Goal: Check status: Check status

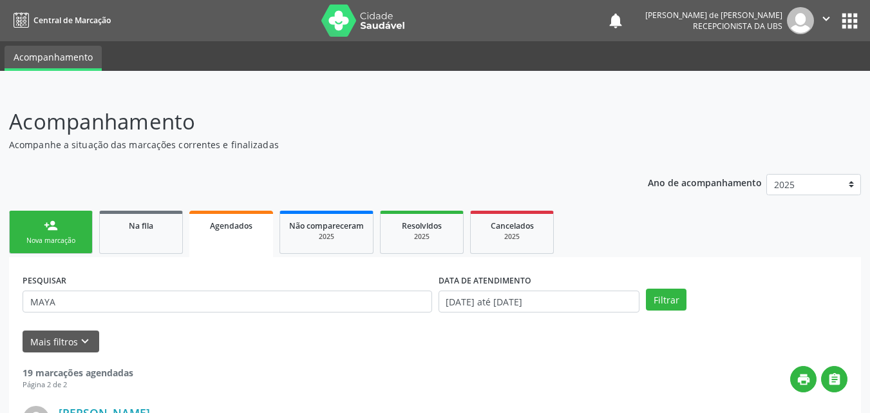
click at [646, 289] on button "Filtrar" at bounding box center [666, 300] width 41 height 22
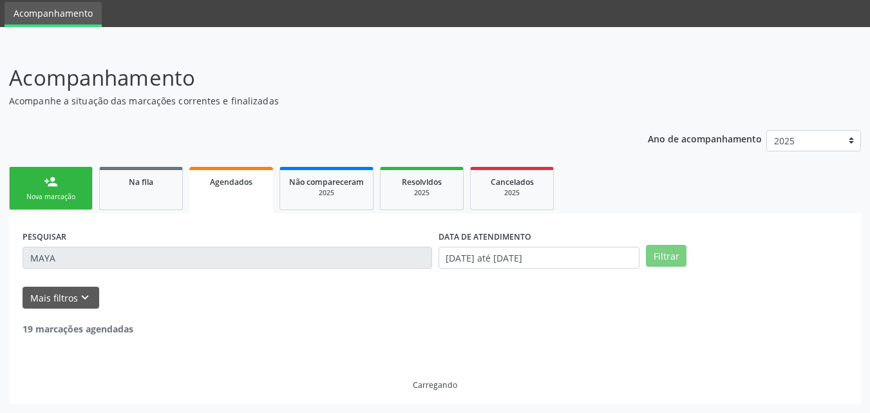
scroll to position [3, 0]
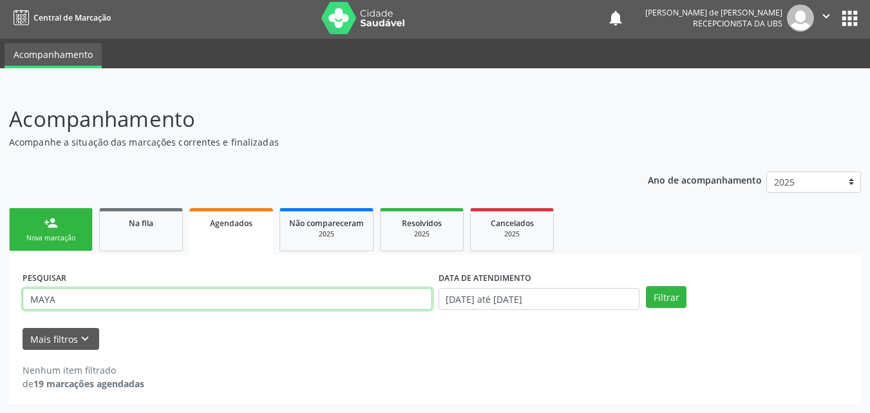
click at [84, 301] on input "MAYA" at bounding box center [228, 299] width 410 height 22
type input "MAIA"
click at [646, 286] on button "Filtrar" at bounding box center [666, 297] width 41 height 22
drag, startPoint x: 68, startPoint y: 301, endPoint x: 0, endPoint y: 305, distance: 68.4
click at [0, 305] on div "Acompanhamento Acompanhe a situação das marcações correntes e finalizadas Relat…" at bounding box center [435, 249] width 870 height 327
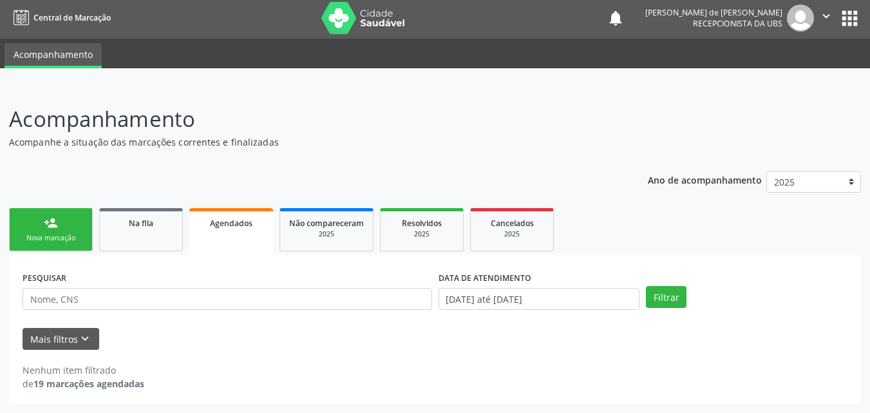
click at [220, 224] on span "Agendados" at bounding box center [231, 223] width 43 height 11
click at [671, 302] on button "Filtrar" at bounding box center [666, 297] width 41 height 22
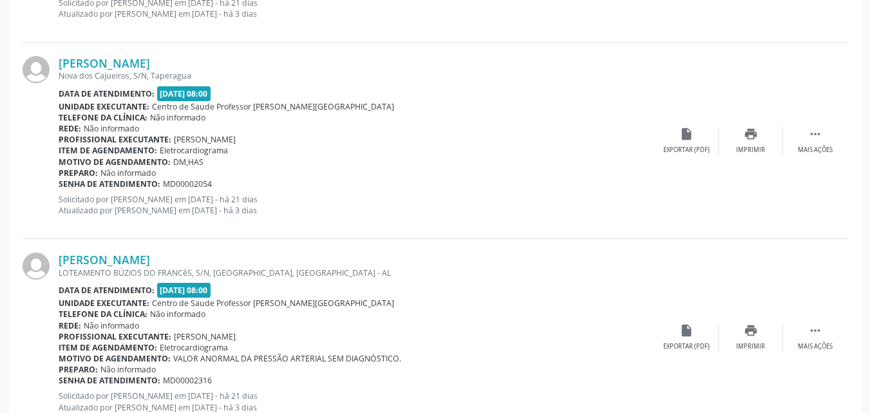
scroll to position [3002, 0]
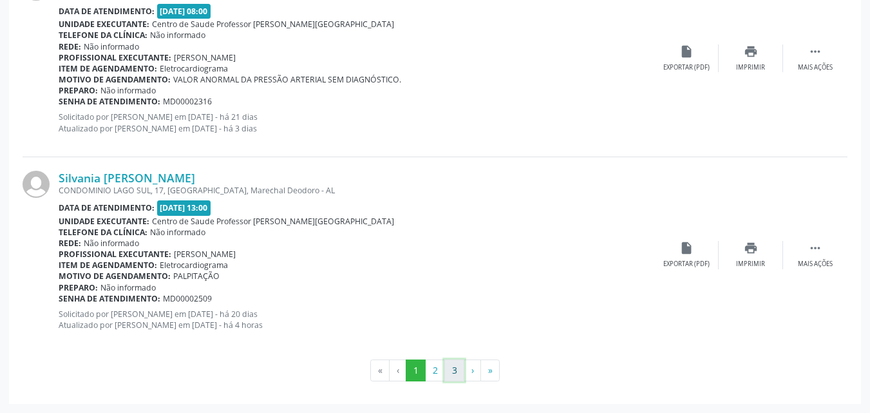
click at [453, 372] on button "3" at bounding box center [455, 371] width 20 height 22
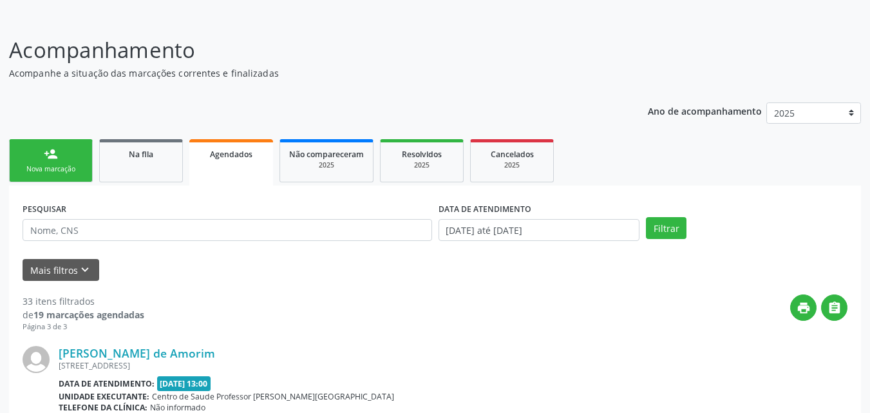
scroll to position [0, 0]
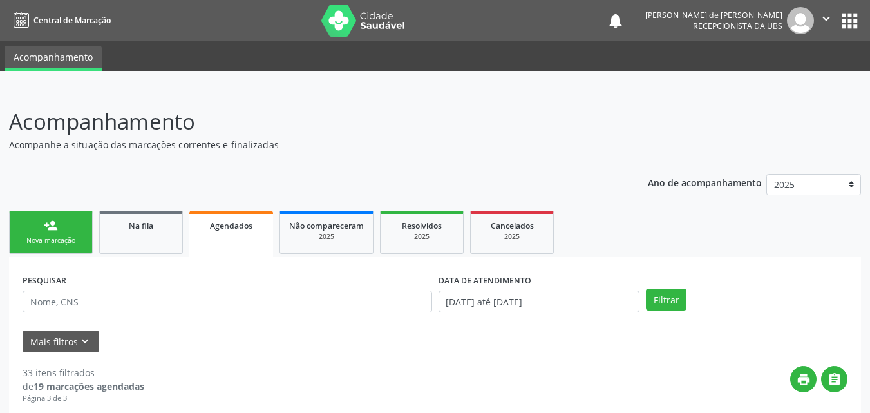
click at [197, 253] on link "Agendados" at bounding box center [231, 234] width 84 height 46
click at [137, 220] on span "Na fila" at bounding box center [141, 225] width 24 height 11
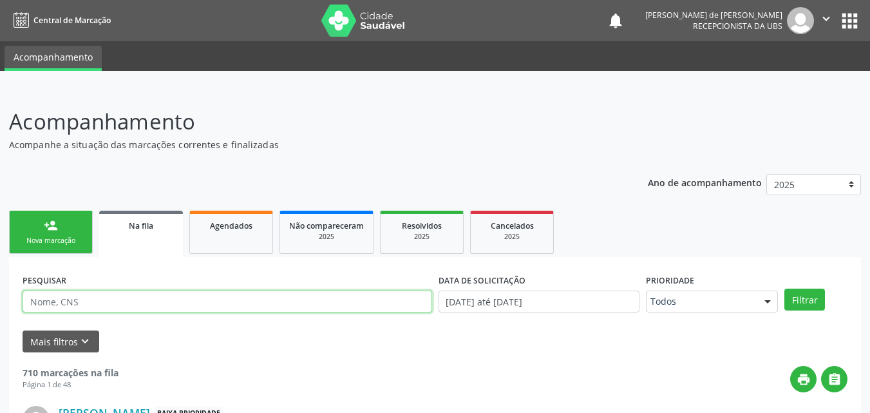
click at [64, 302] on input "text" at bounding box center [228, 302] width 410 height 22
click at [785, 289] on button "Filtrar" at bounding box center [805, 300] width 41 height 22
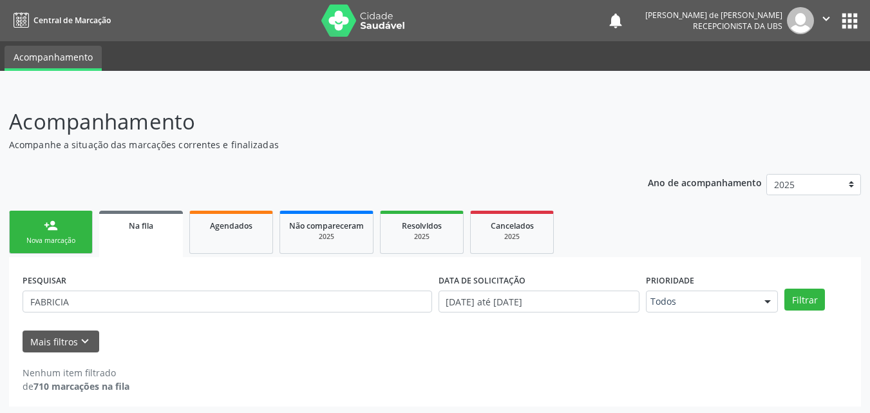
scroll to position [3, 0]
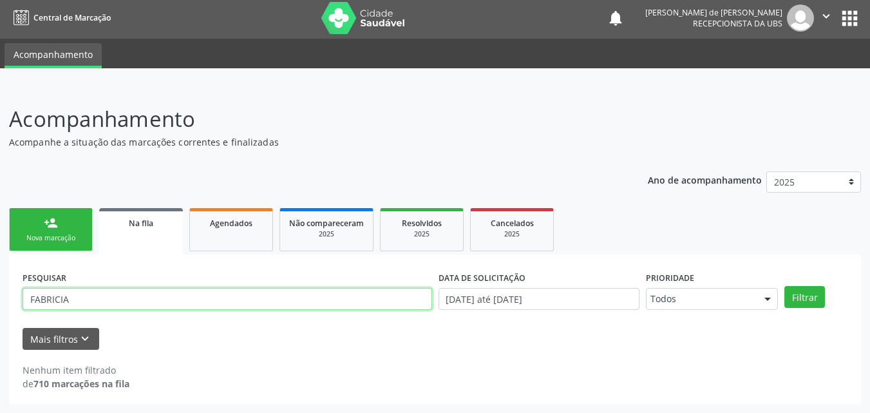
click at [87, 294] on input "FABRICIA" at bounding box center [228, 299] width 410 height 22
click at [785, 286] on button "Filtrar" at bounding box center [805, 297] width 41 height 22
click at [96, 300] on input "FABRÍCIA" at bounding box center [228, 299] width 410 height 22
type input "F"
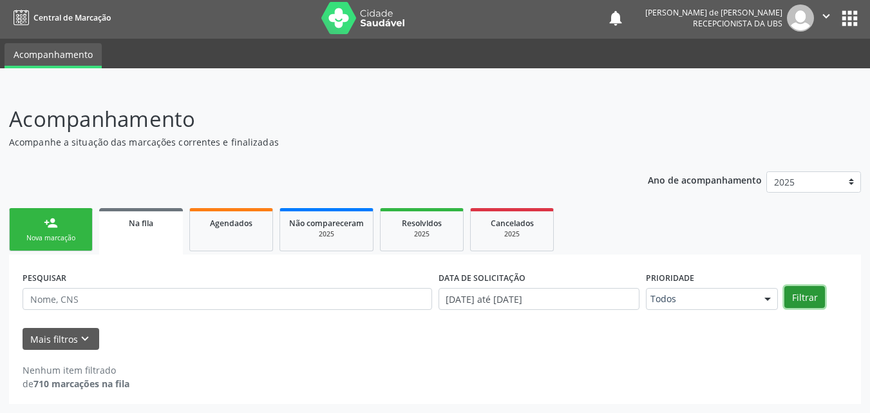
click at [813, 294] on button "Filtrar" at bounding box center [805, 297] width 41 height 22
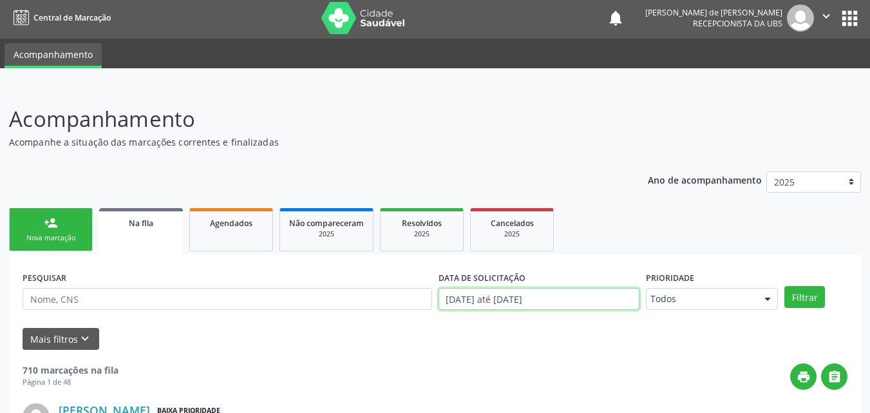
click at [529, 296] on input "[DATE] até [DATE]" at bounding box center [540, 299] width 202 height 22
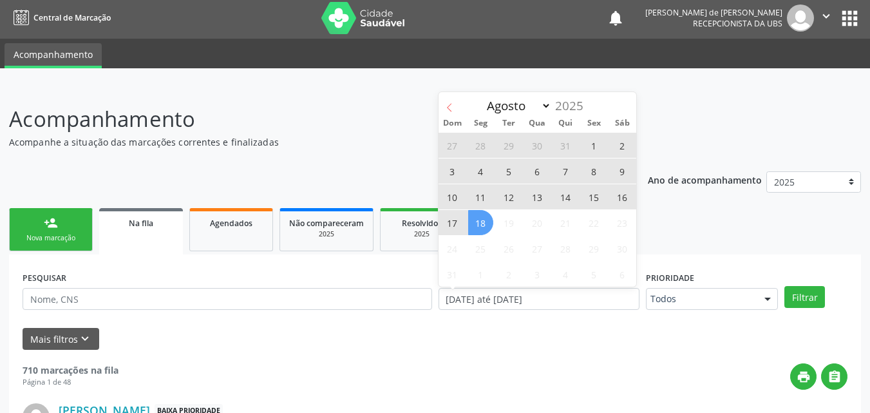
click at [450, 104] on icon at bounding box center [449, 107] width 9 height 9
select select "6"
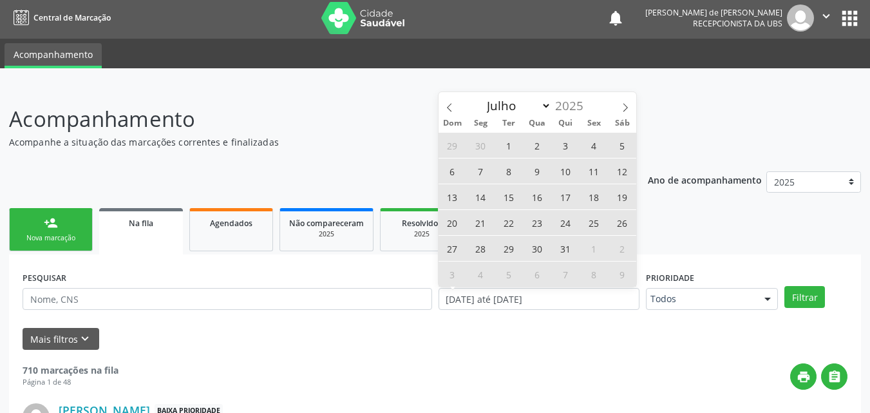
click at [569, 249] on span "31" at bounding box center [565, 248] width 25 height 25
type input "[DATE]"
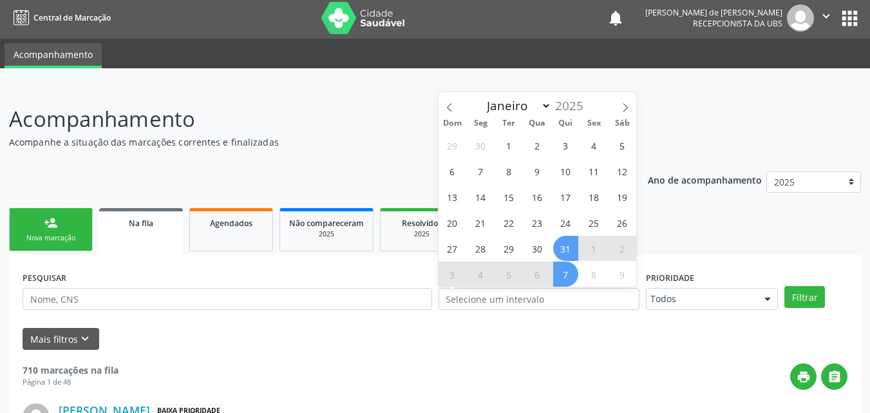
click at [610, 341] on div "Mais filtros keyboard_arrow_down" at bounding box center [435, 339] width 832 height 23
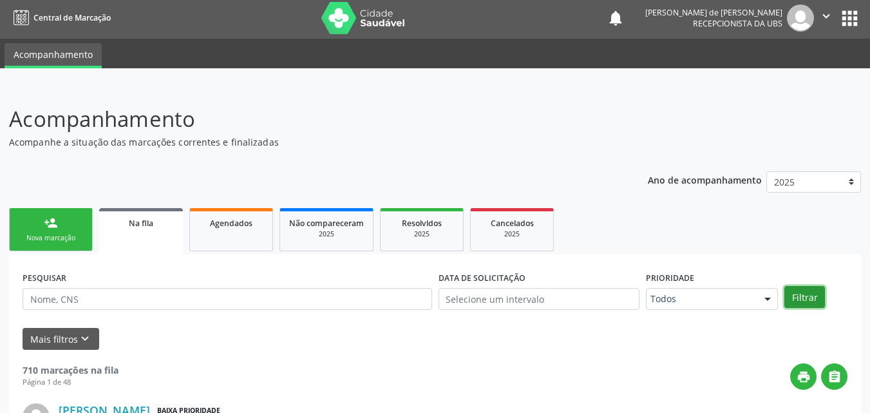
click at [800, 293] on button "Filtrar" at bounding box center [805, 297] width 41 height 22
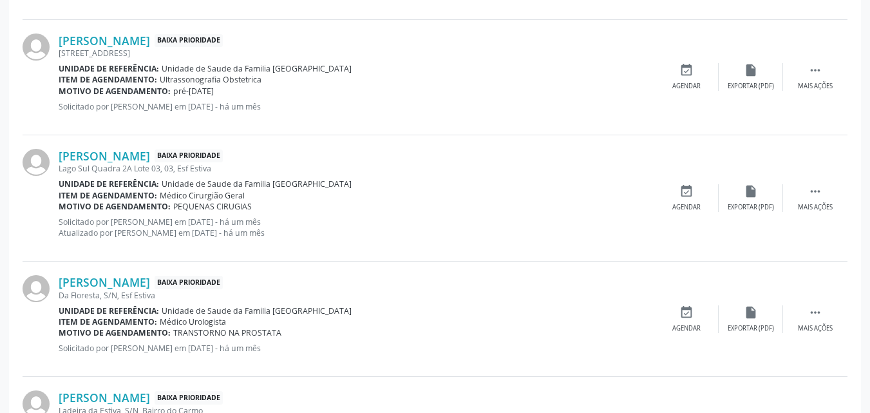
scroll to position [303, 0]
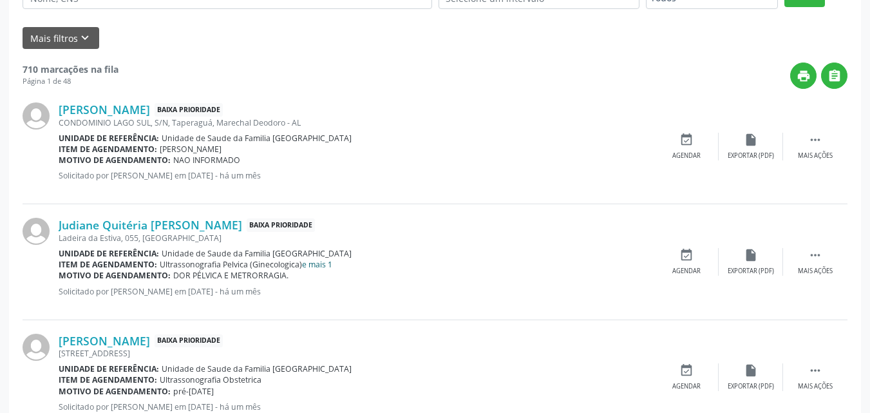
click at [317, 263] on link "e mais 1" at bounding box center [317, 264] width 30 height 11
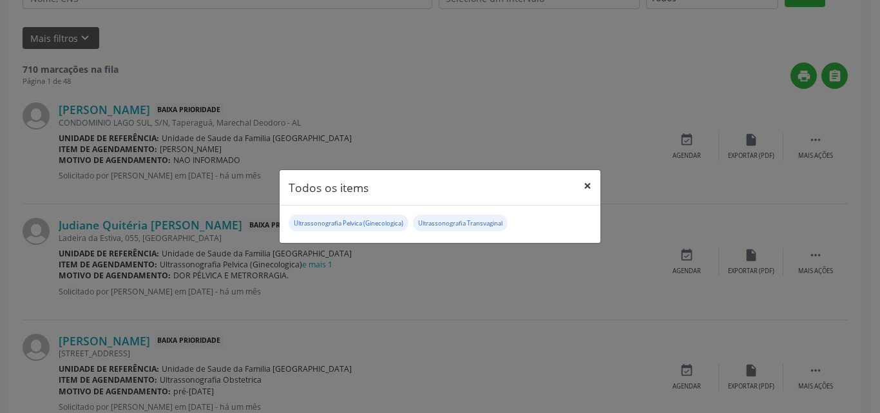
click at [591, 187] on button "×" at bounding box center [588, 186] width 26 height 32
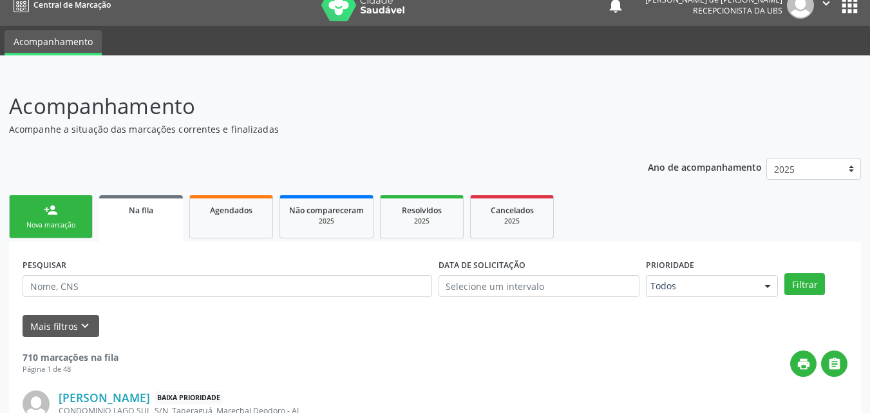
scroll to position [0, 0]
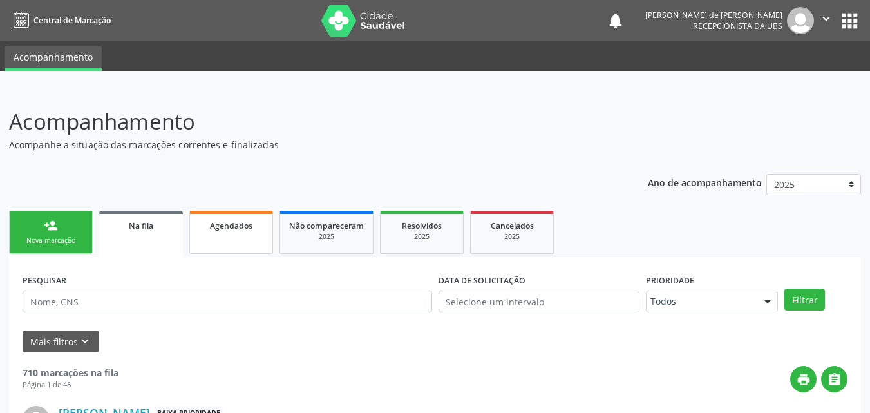
click at [237, 235] on link "Agendados" at bounding box center [231, 232] width 84 height 43
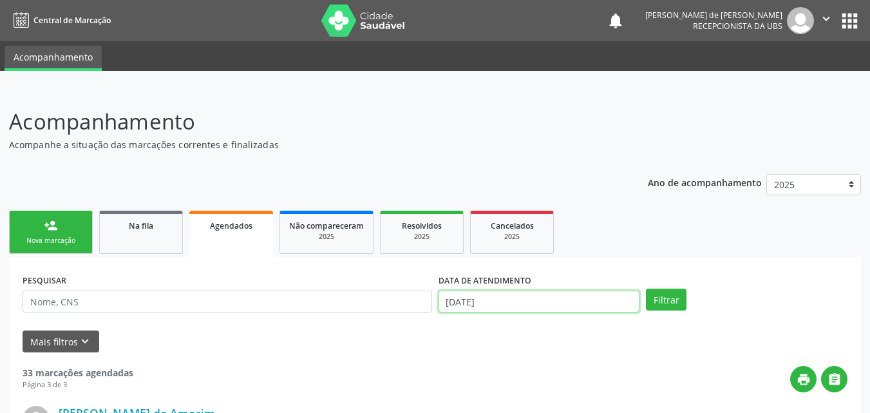
click at [483, 307] on input "[DATE]" at bounding box center [540, 302] width 202 height 22
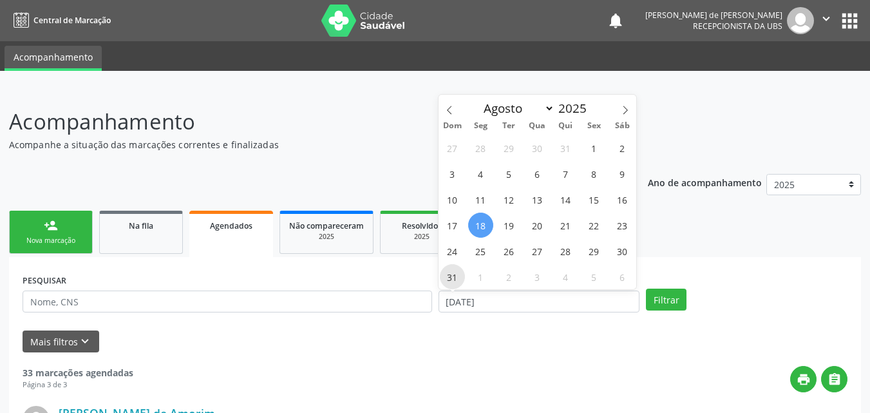
click at [452, 274] on span "31" at bounding box center [452, 276] width 25 height 25
type input "[DATE]"
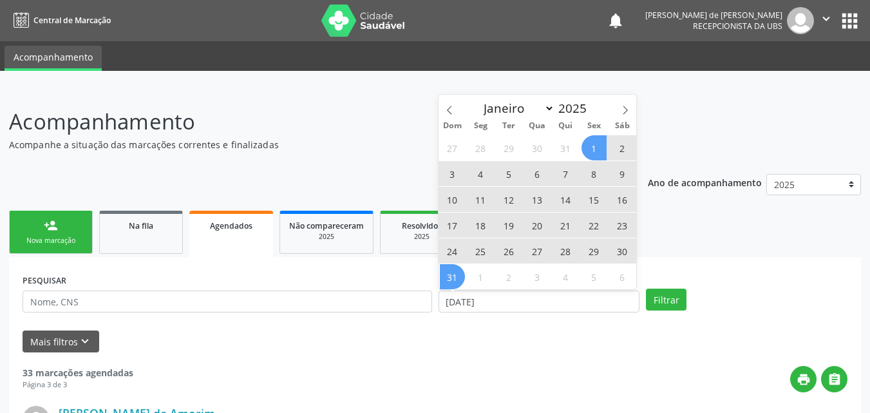
click at [590, 144] on span "1" at bounding box center [594, 147] width 25 height 25
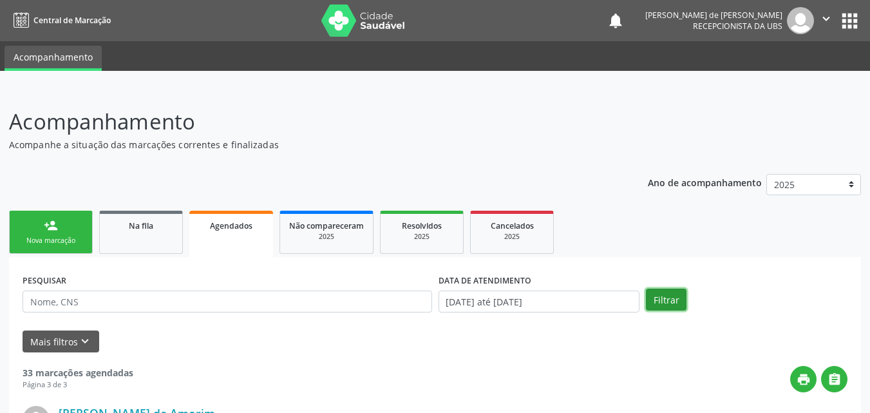
click at [661, 296] on button "Filtrar" at bounding box center [666, 300] width 41 height 22
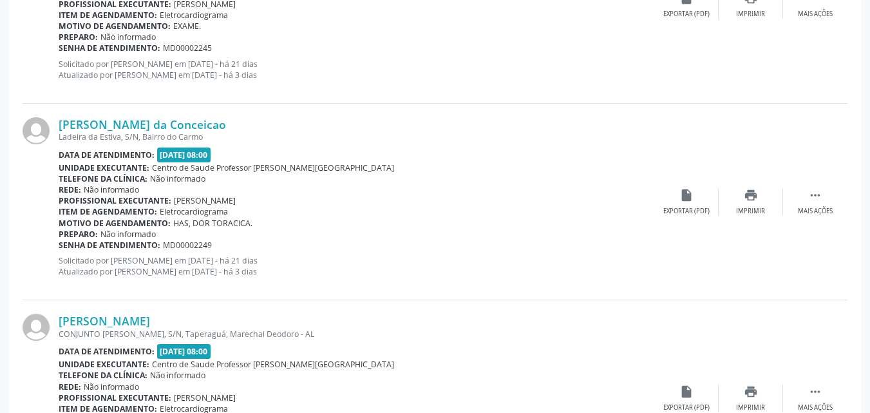
scroll to position [2076, 0]
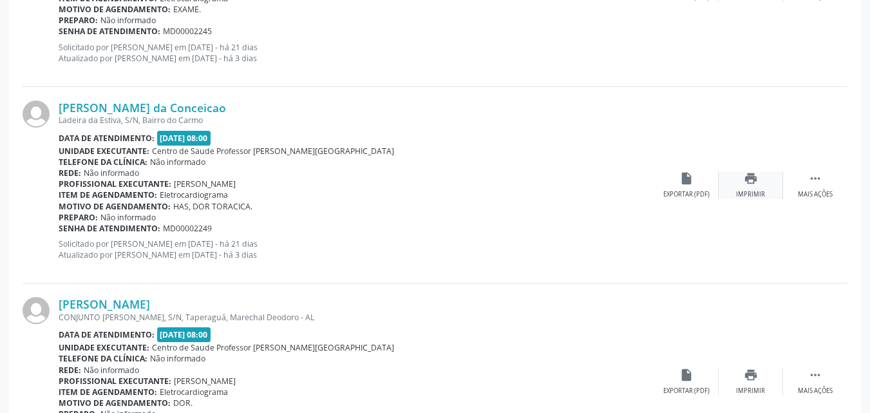
click at [756, 197] on div "Imprimir" at bounding box center [750, 194] width 29 height 9
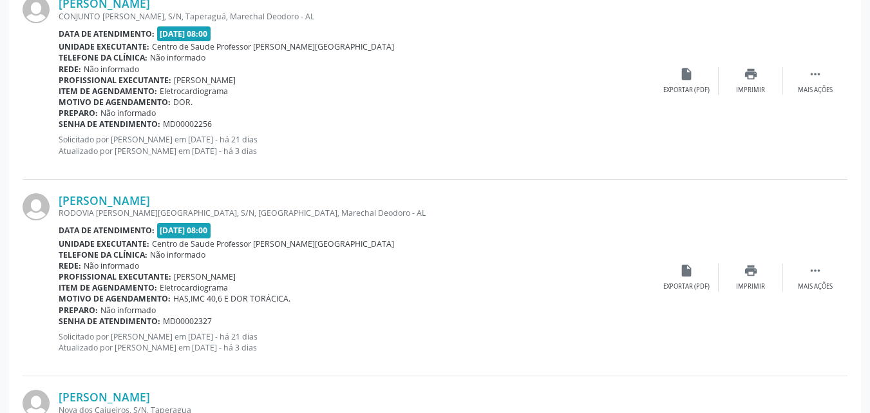
scroll to position [2978, 0]
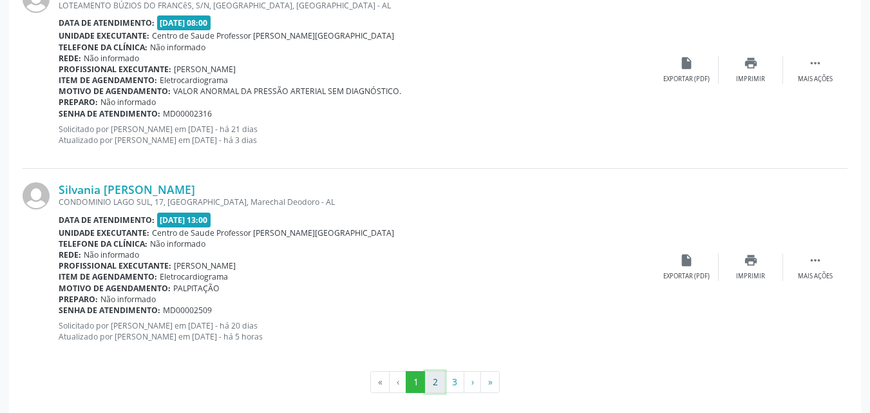
click at [436, 381] on button "2" at bounding box center [435, 382] width 20 height 22
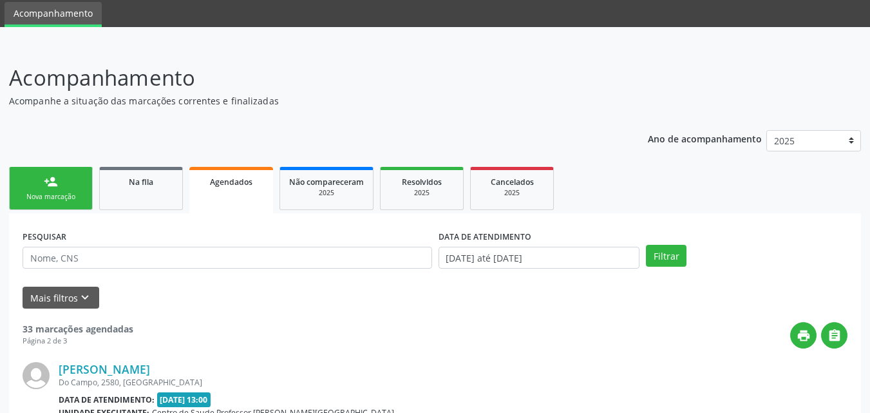
scroll to position [2990, 0]
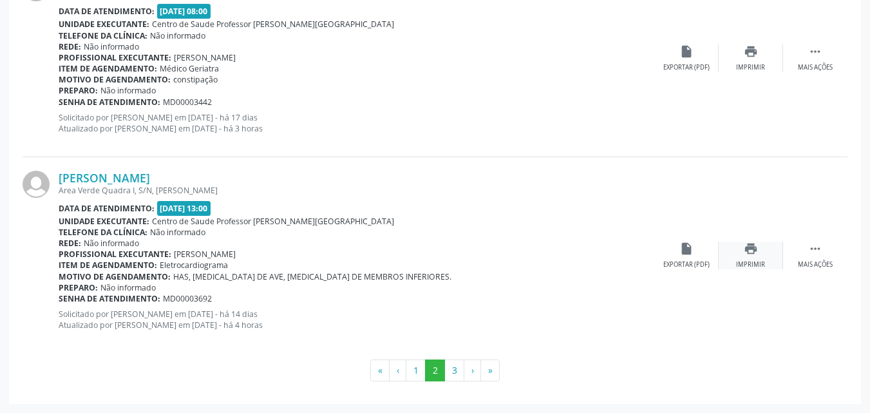
click at [756, 264] on div "Imprimir" at bounding box center [750, 264] width 29 height 9
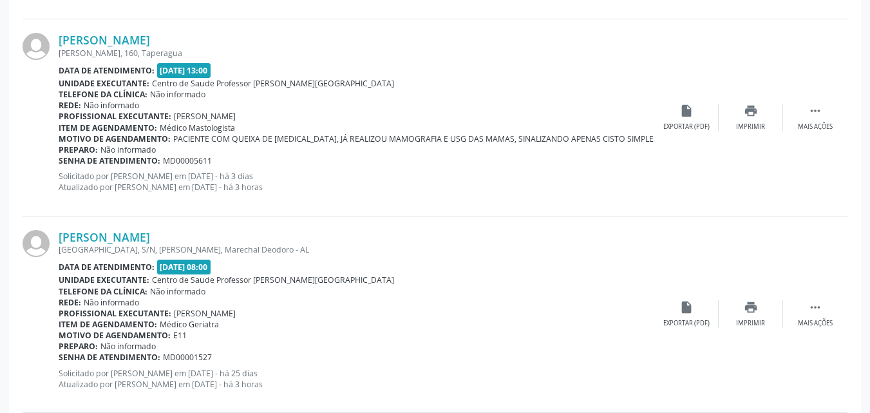
scroll to position [1678, 0]
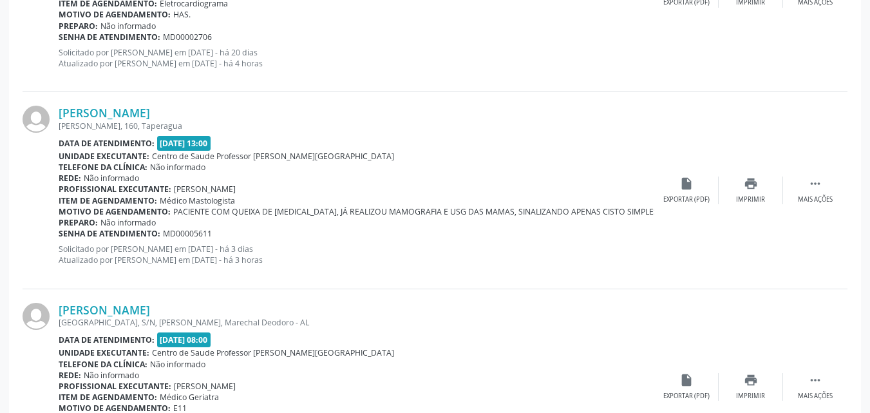
click at [859, 216] on div "PESQUISAR DATA DE ATENDIMENTO [DATE] até [DATE] Filtrar UNIDADE EXECUTANTE Sele…" at bounding box center [435, 147] width 852 height 3136
drag, startPoint x: 465, startPoint y: 263, endPoint x: 424, endPoint y: 260, distance: 40.7
click at [465, 263] on p "Solicitado por [PERSON_NAME] em [DATE] - há 3 dias Atualizado por [PERSON_NAME]…" at bounding box center [357, 255] width 596 height 22
click at [750, 199] on div "Imprimir" at bounding box center [750, 199] width 29 height 9
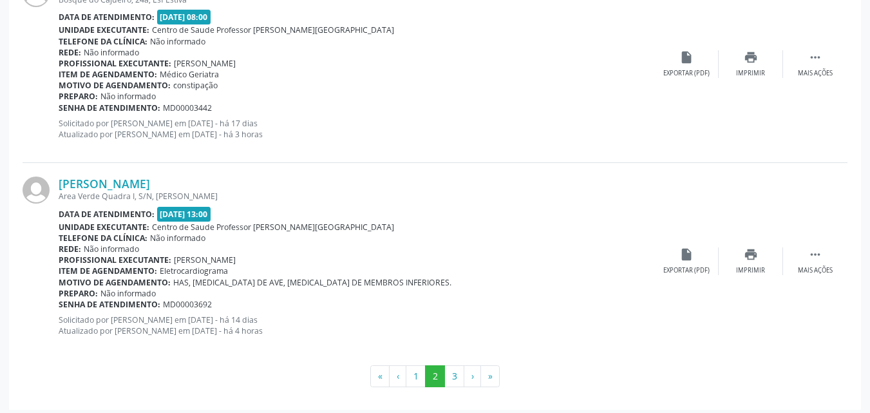
scroll to position [2990, 0]
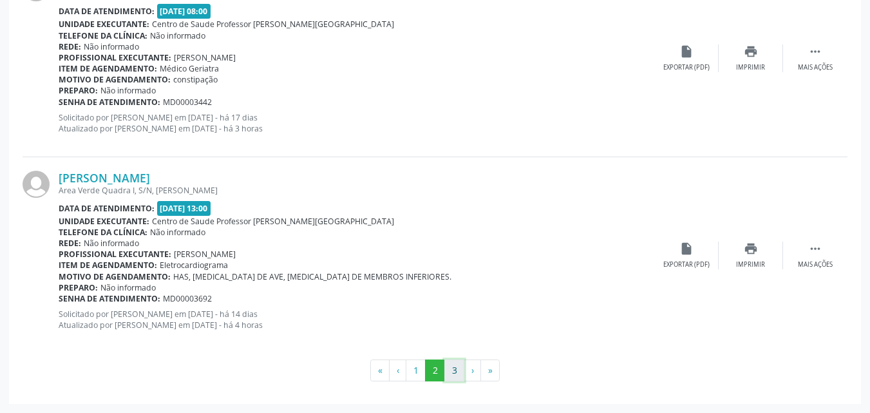
click at [457, 370] on button "3" at bounding box center [455, 371] width 20 height 22
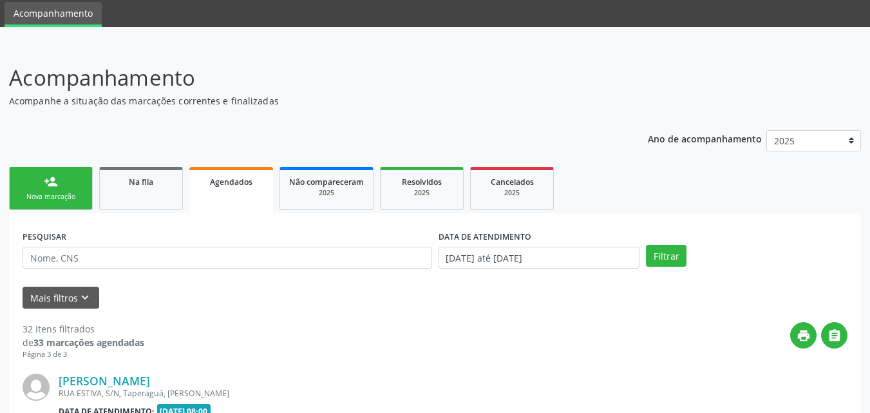
scroll to position [443, 0]
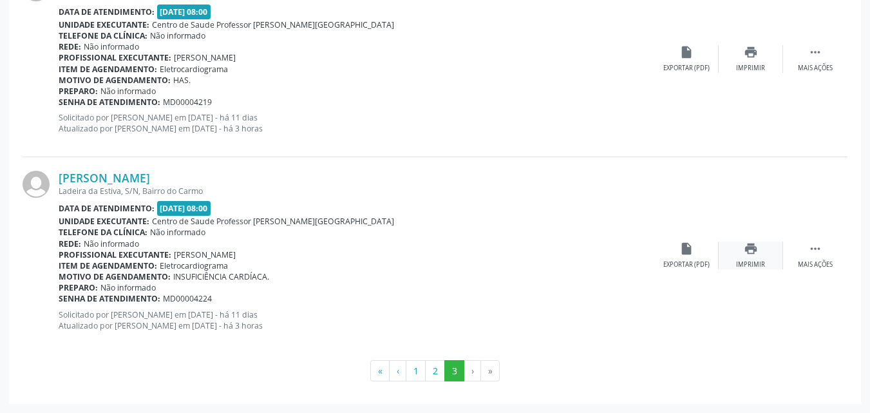
click at [760, 256] on div "print Imprimir" at bounding box center [751, 256] width 64 height 28
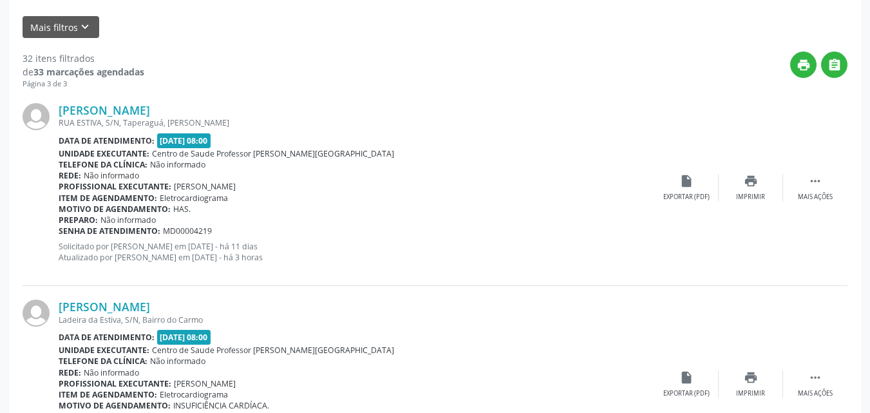
scroll to position [300, 0]
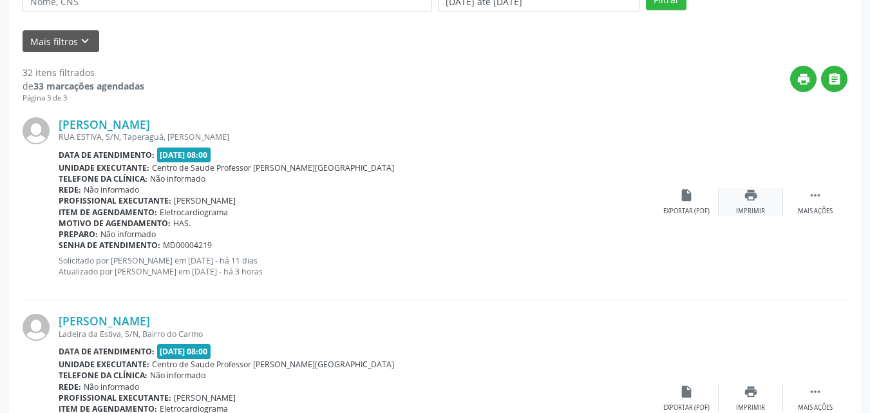
click at [753, 213] on div "Imprimir" at bounding box center [750, 211] width 29 height 9
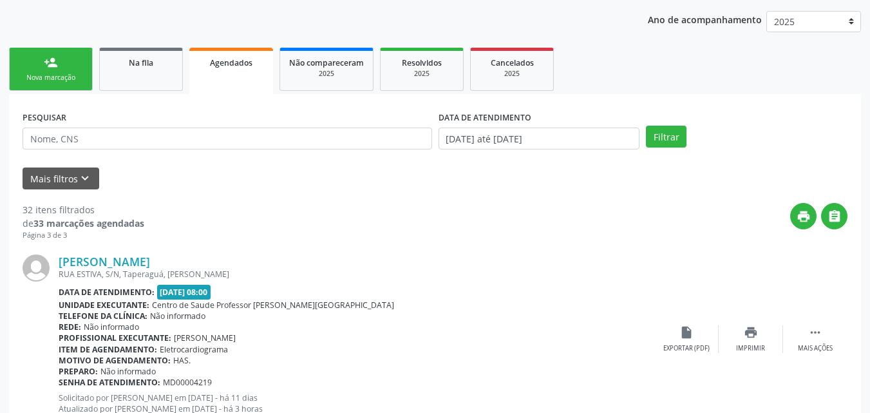
scroll to position [162, 0]
